Goal: Task Accomplishment & Management: Manage account settings

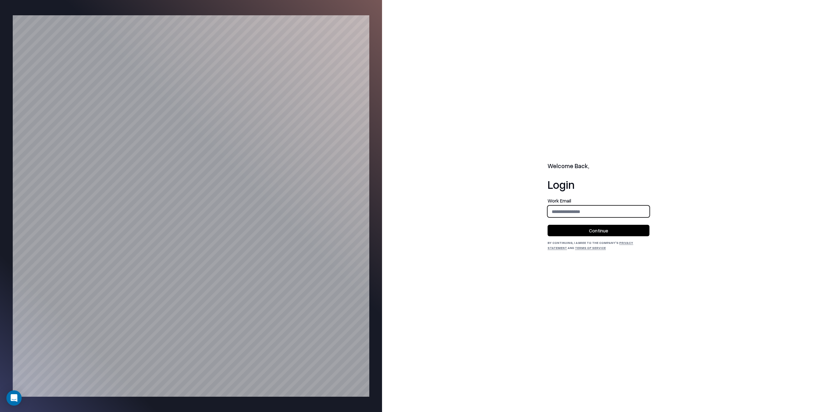
click at [553, 211] on input "email" at bounding box center [598, 212] width 101 height 12
type input "**********"
click at [604, 229] on button "Continue" at bounding box center [598, 230] width 102 height 11
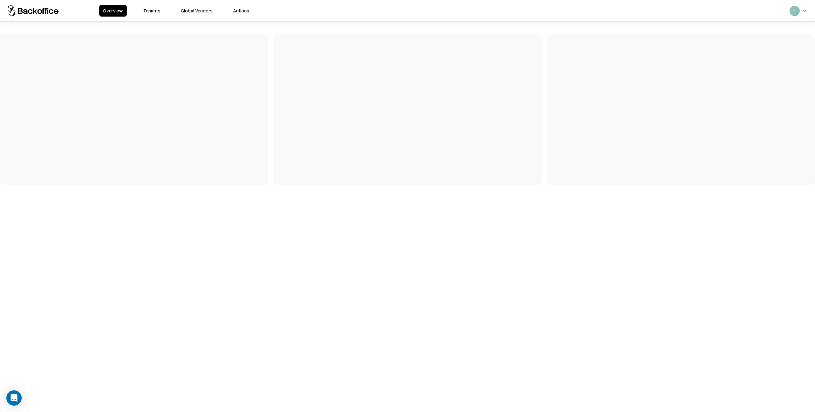
click at [154, 11] on button "Tenants" at bounding box center [151, 10] width 25 height 11
